Goal: Find specific page/section: Find specific page/section

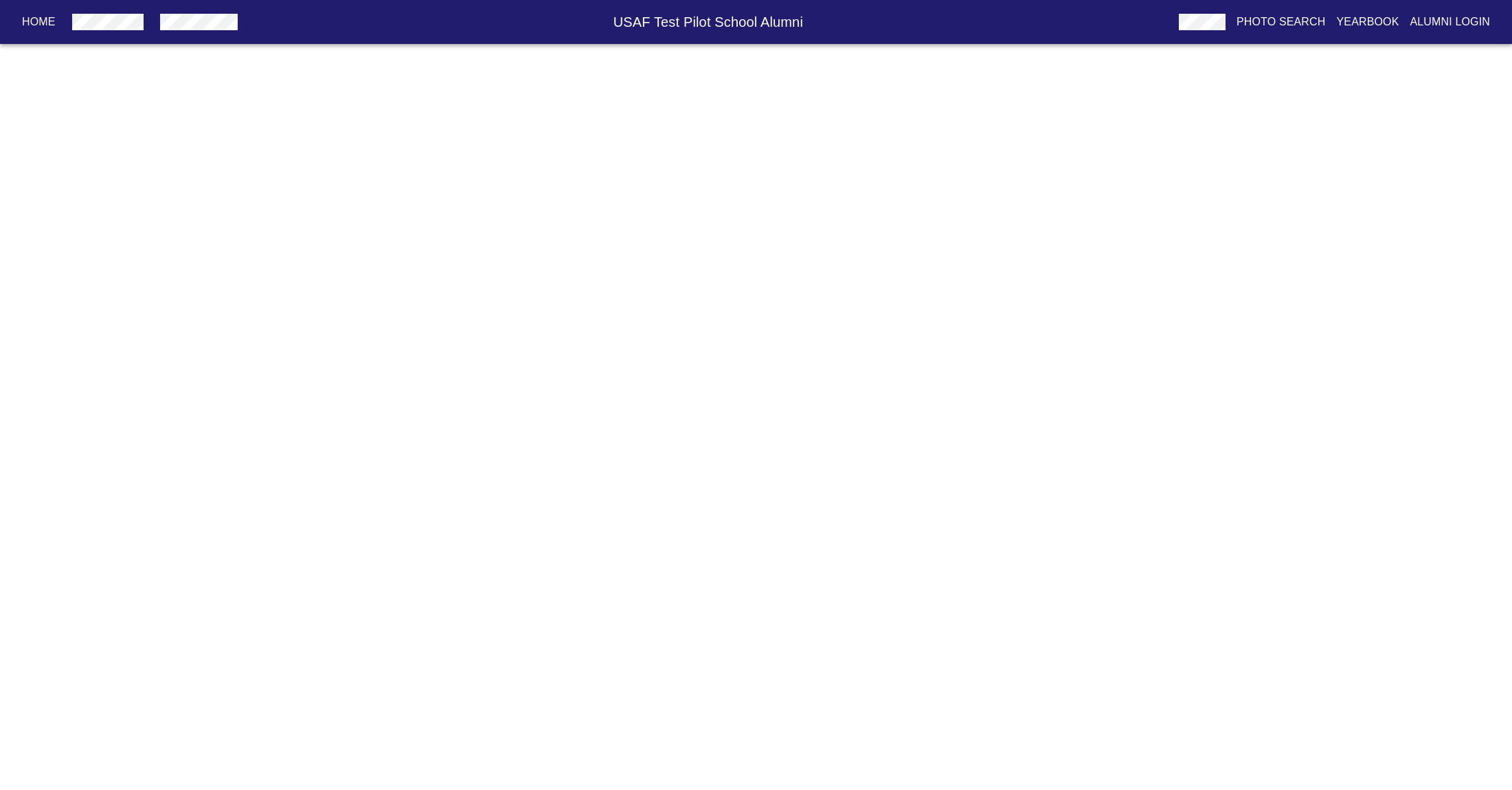
click at [1427, 0] on html "Home USAF Test Pilot School Alumni Photo Search Yearbook Alumni Login Home Alum…" at bounding box center [756, 0] width 1512 height 0
click at [1361, 25] on p "Yearbook" at bounding box center [1367, 22] width 63 height 16
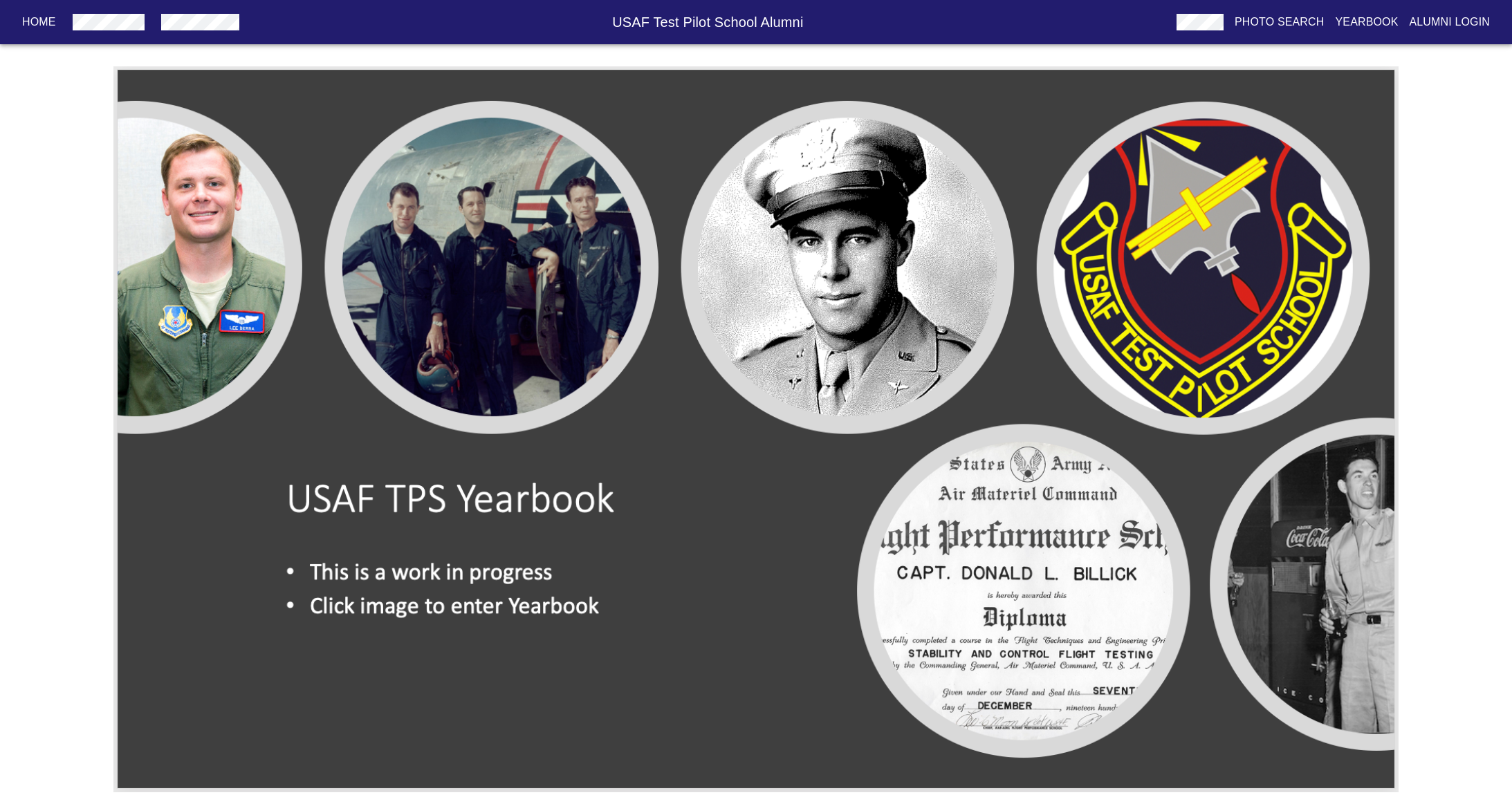
click at [408, 378] on img at bounding box center [756, 429] width 1285 height 726
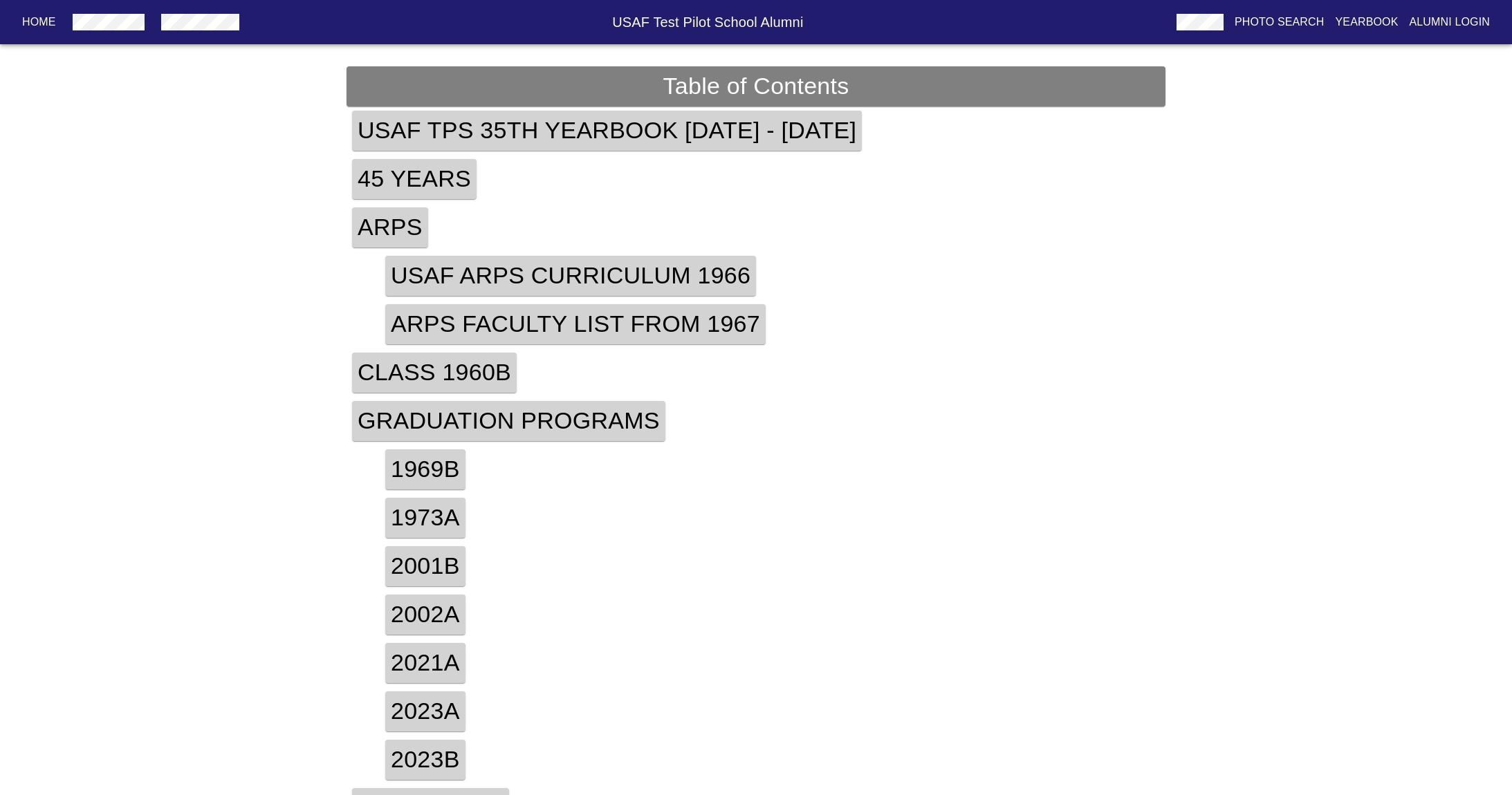
scroll to position [231, 0]
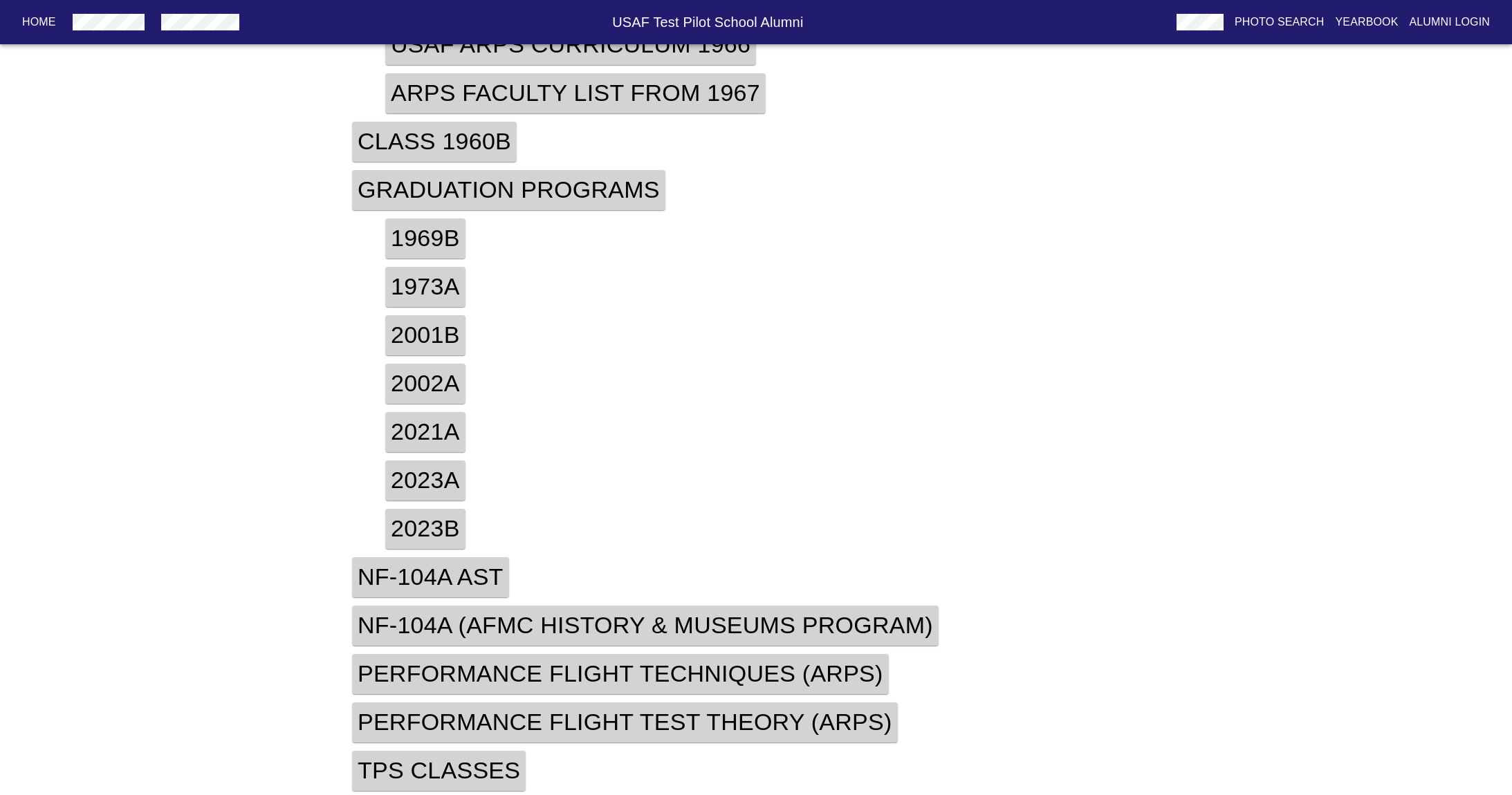
click at [443, 764] on h4 "TPS Classes" at bounding box center [439, 771] width 174 height 40
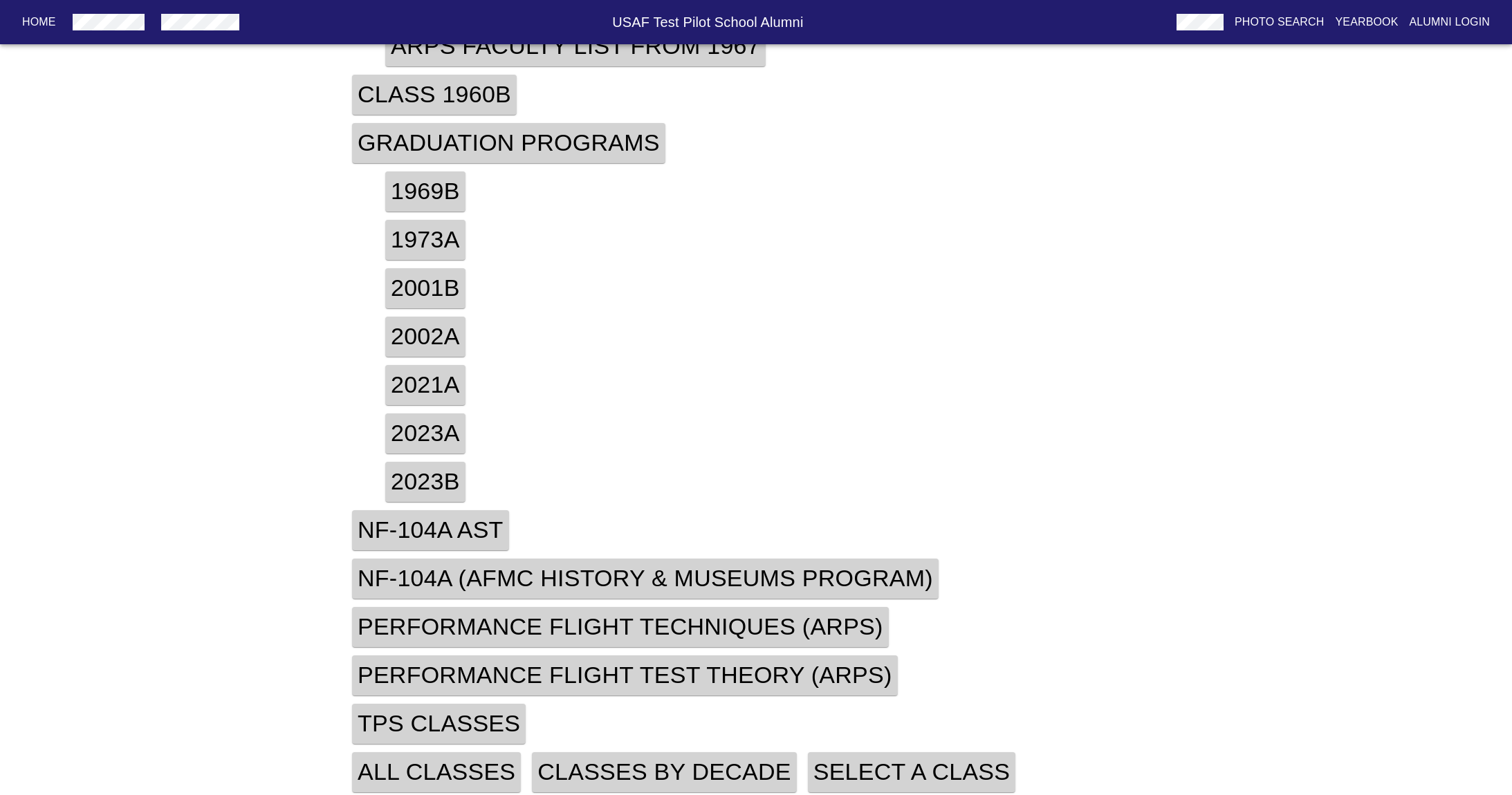
scroll to position [279, 0]
click at [753, 773] on h4 "Classes By Decade" at bounding box center [663, 771] width 264 height 40
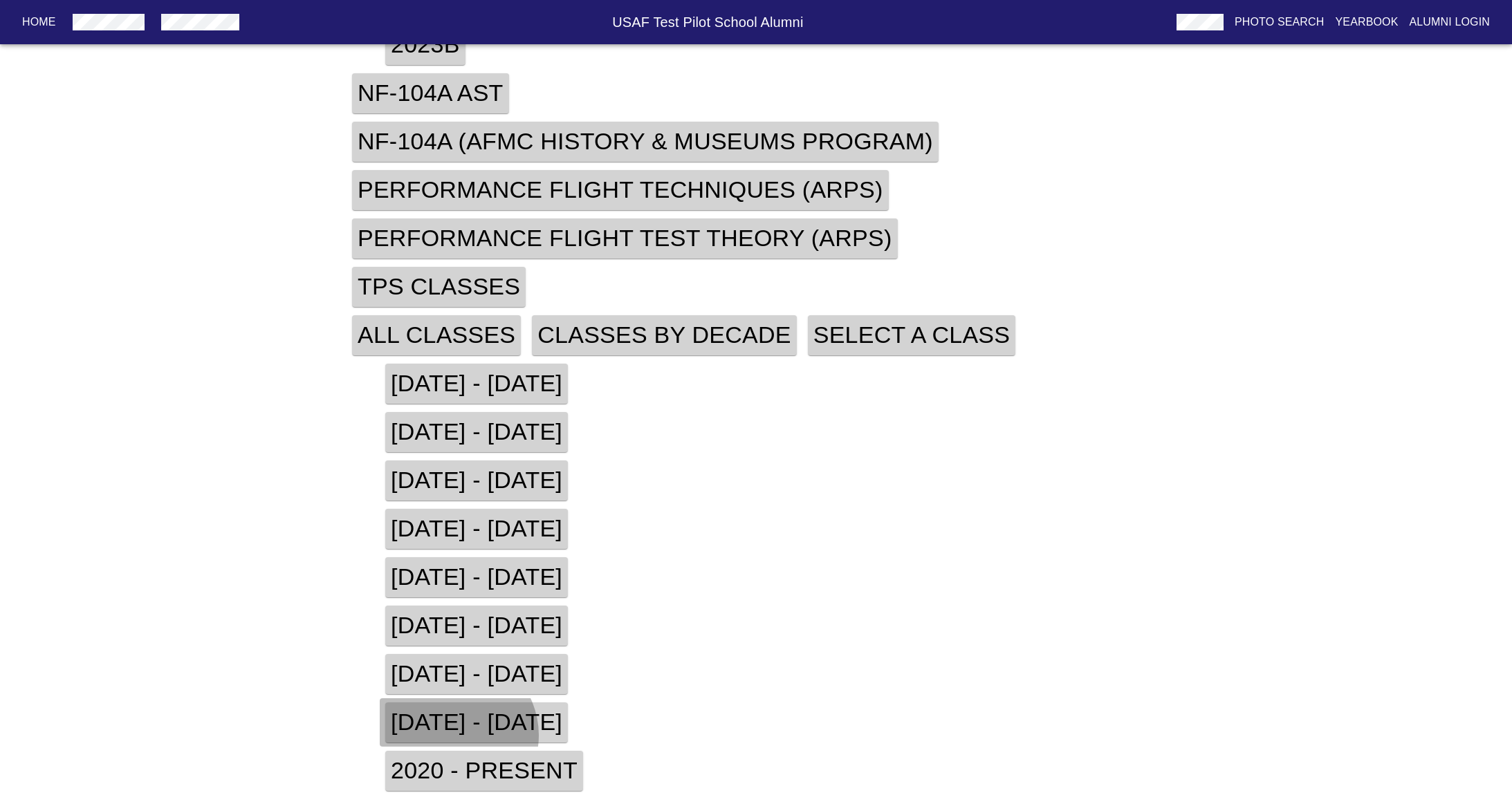
click at [451, 736] on h4 "[DATE] - [DATE]" at bounding box center [476, 723] width 182 height 40
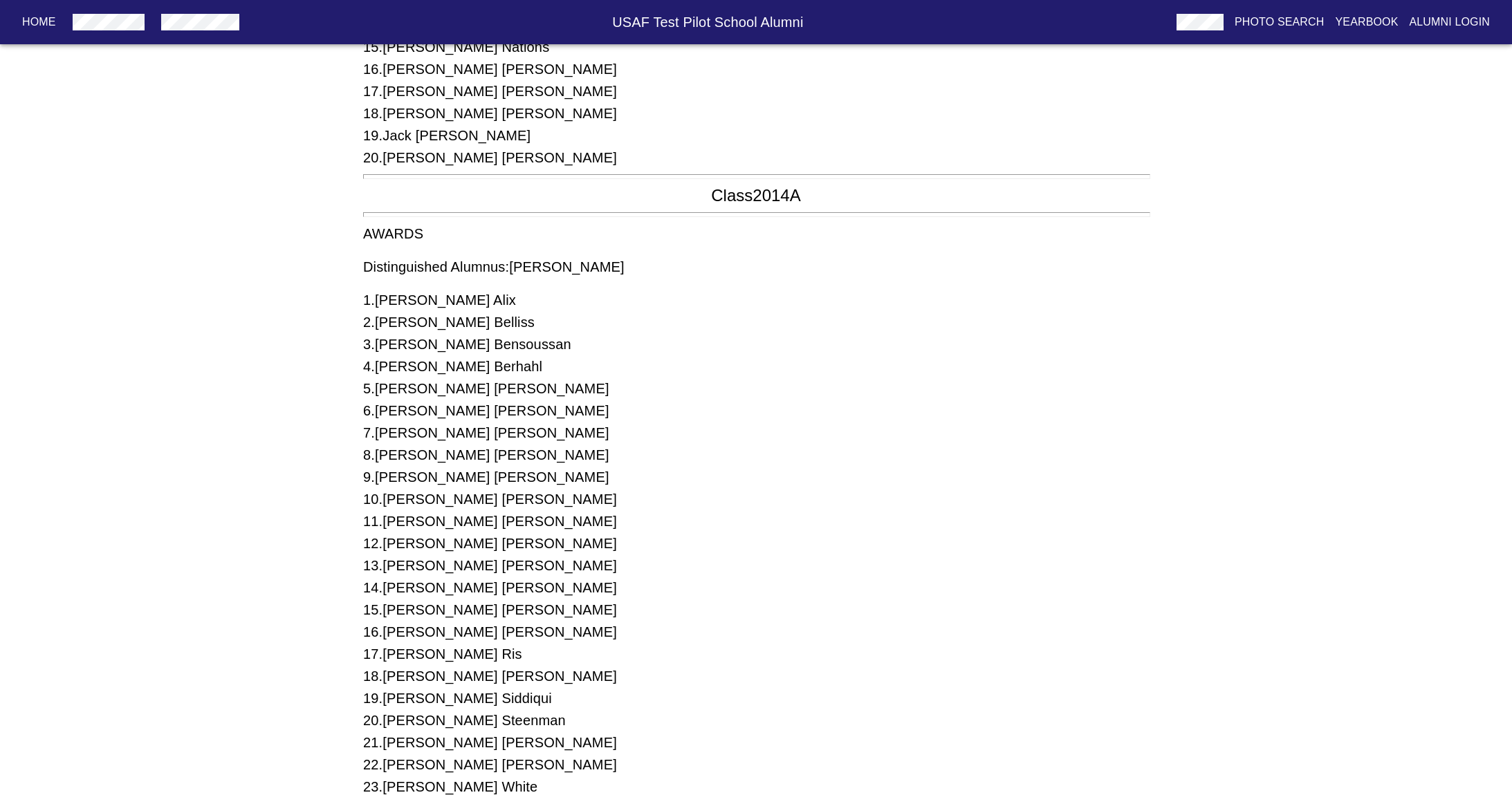
scroll to position [7242, 0]
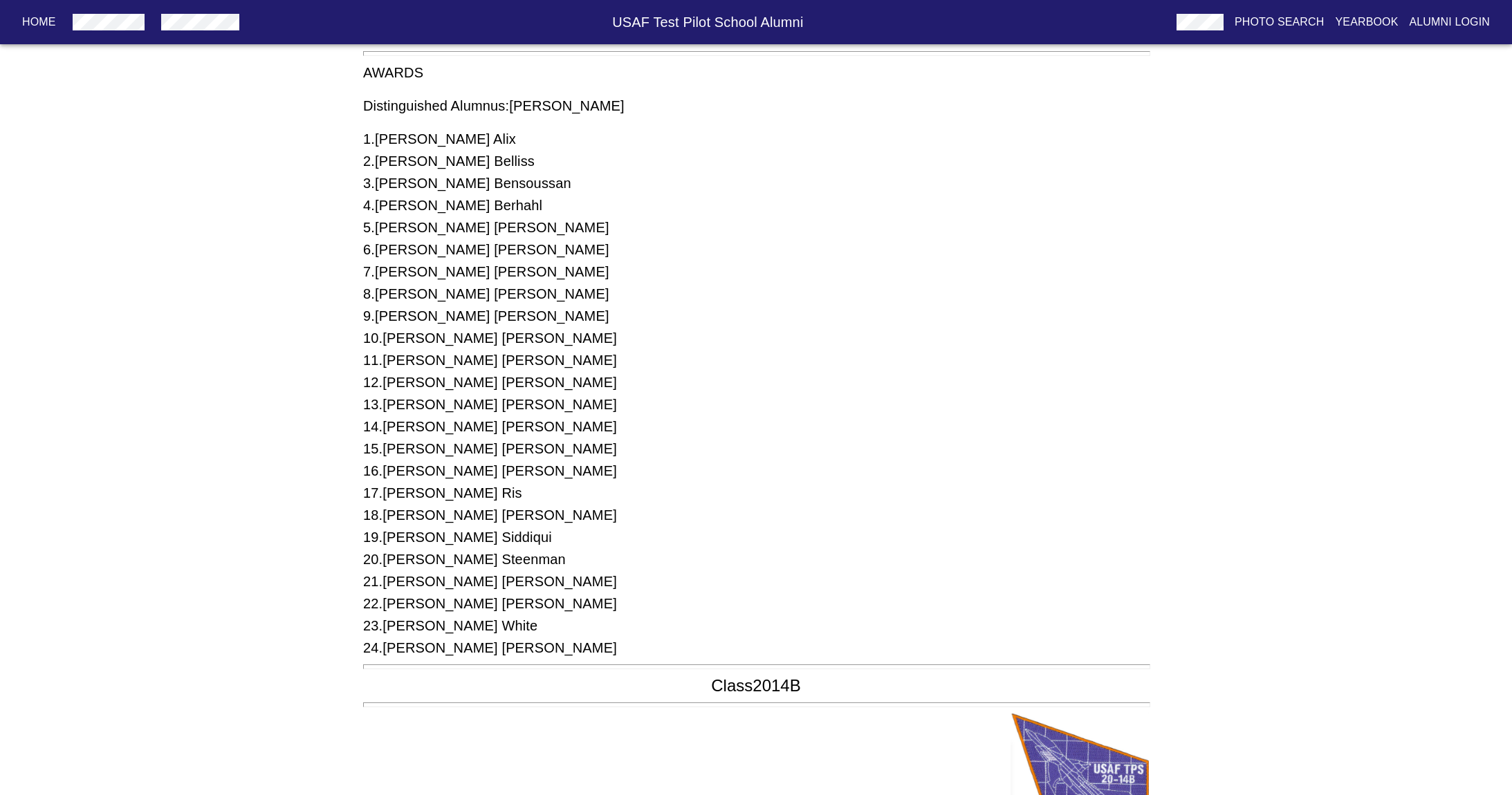
click at [765, 223] on div "5 . [PERSON_NAME]" at bounding box center [755, 227] width 786 height 22
